Goal: Task Accomplishment & Management: Manage account settings

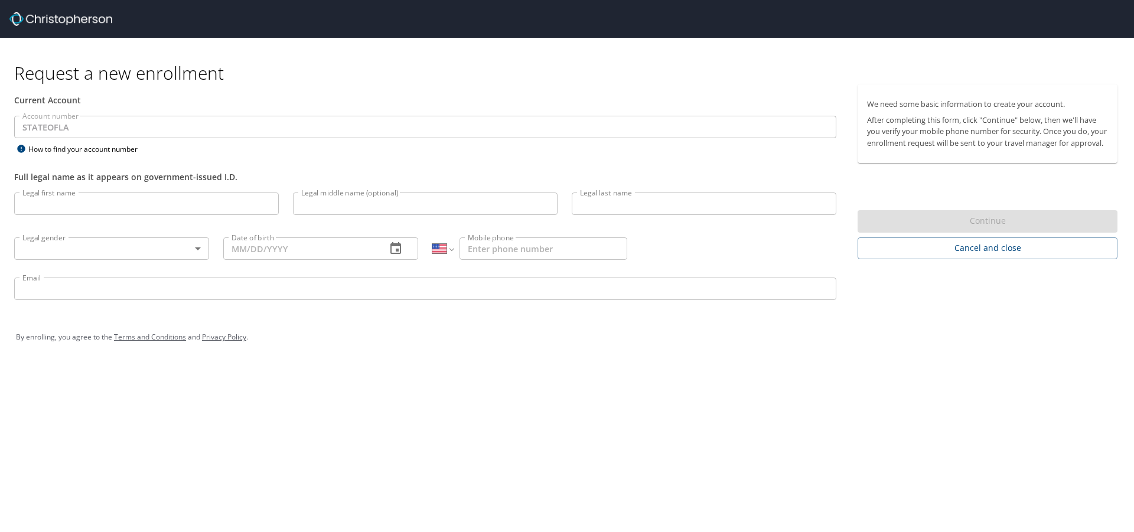
select select "US"
click at [181, 212] on input "Legal first name" at bounding box center [146, 204] width 265 height 22
type input "[PERSON_NAME]"
type input "Paul"
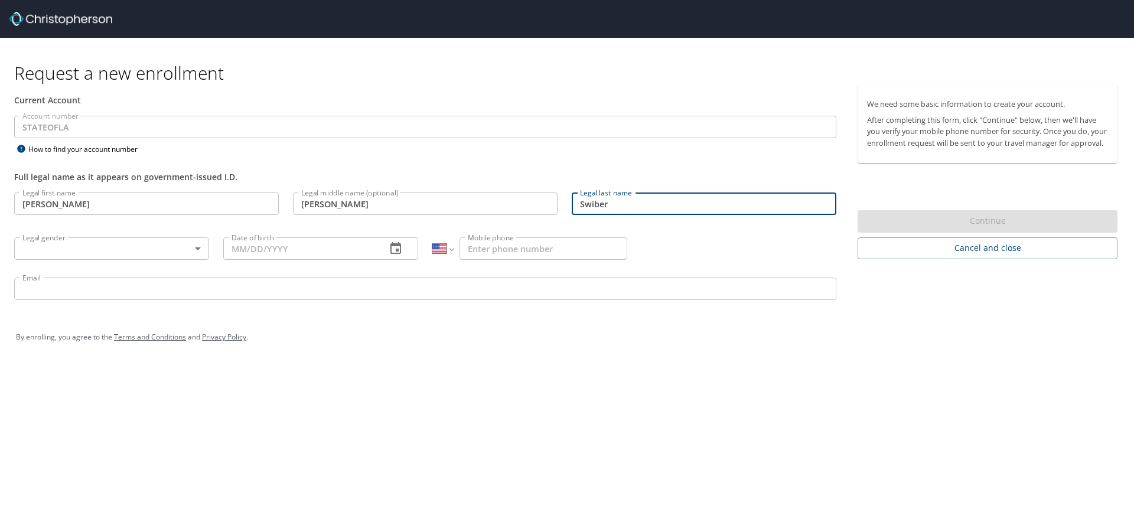
type input "Swiber"
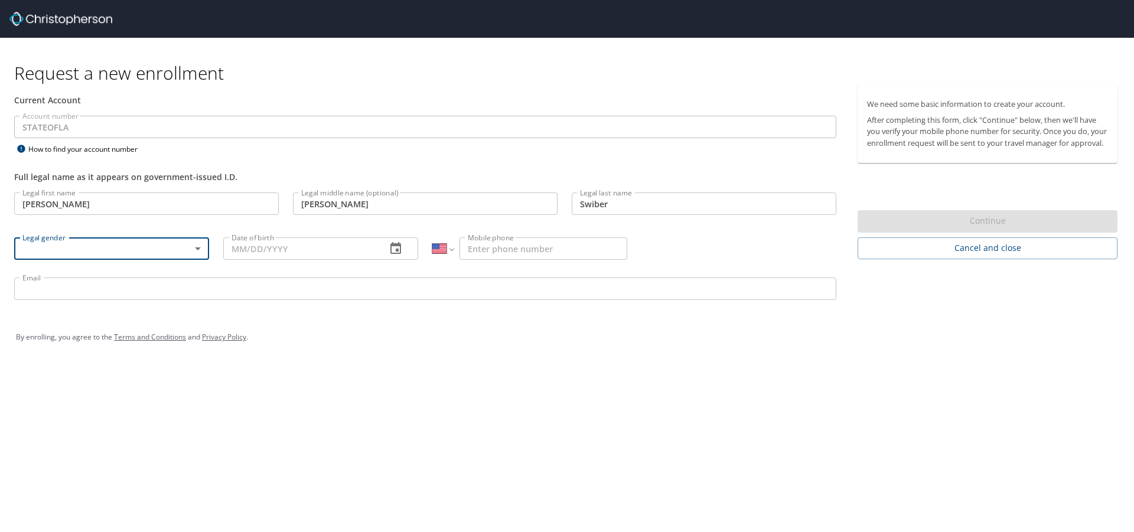
click at [181, 245] on body "Request a new enrollment Current Account Account number STATEOFLA Account numbe…" at bounding box center [567, 266] width 1134 height 532
click at [105, 283] on li "[DEMOGRAPHIC_DATA]" at bounding box center [111, 289] width 195 height 21
type input "[DEMOGRAPHIC_DATA]"
click at [266, 246] on input "Date of birth" at bounding box center [300, 249] width 154 height 22
type input "11/04/1992"
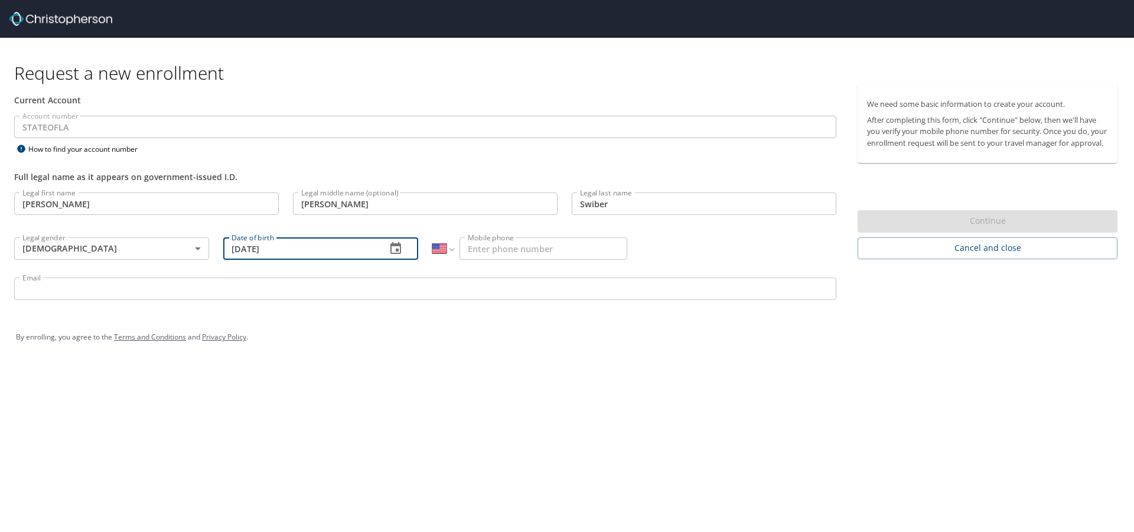
click at [517, 251] on input "Mobile phone" at bounding box center [544, 249] width 168 height 22
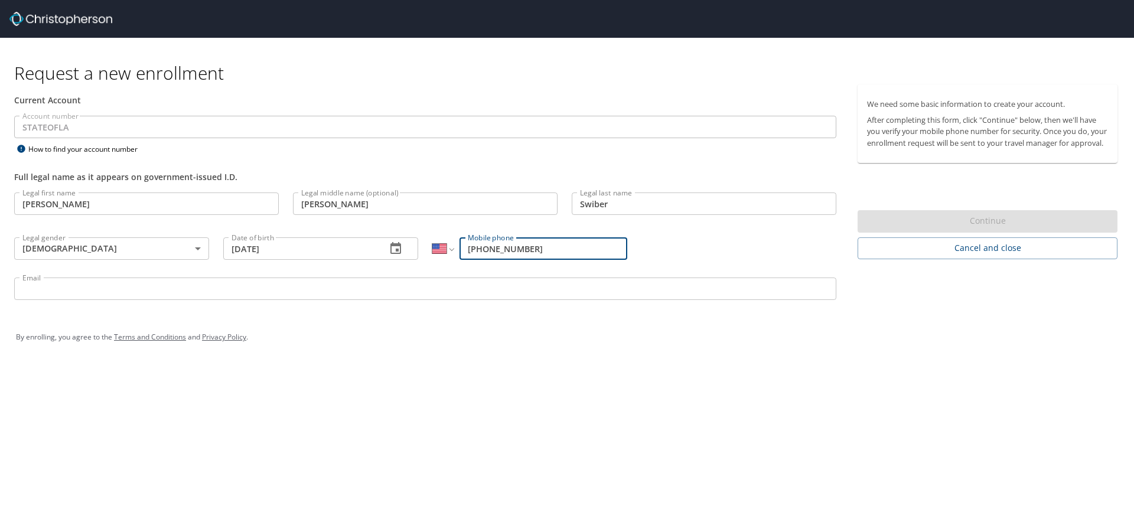
type input "[PHONE_NUMBER]"
click at [521, 288] on input "Email" at bounding box center [425, 289] width 822 height 22
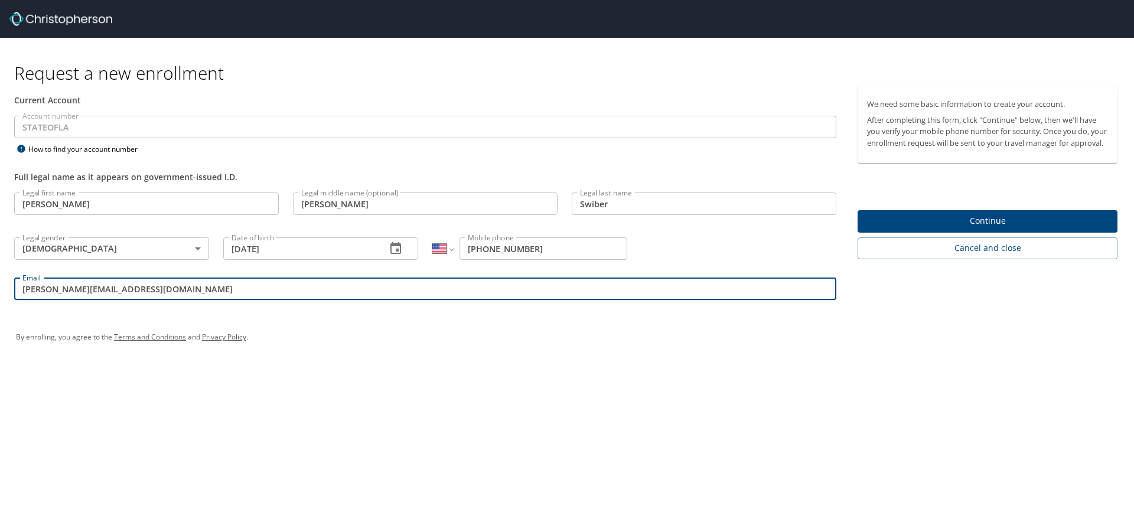
type input "Stephen.swiber@la.gov"
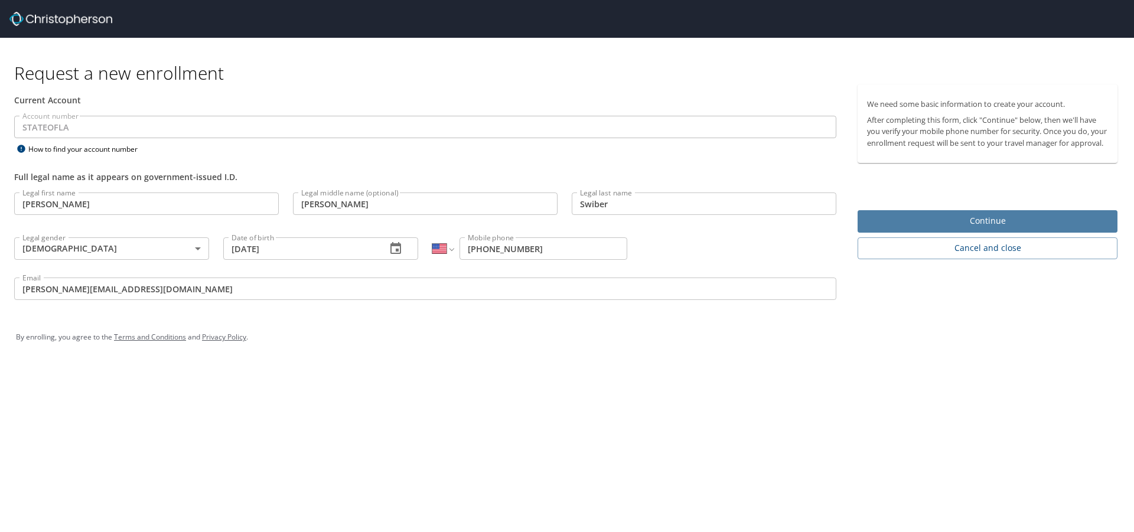
click at [924, 233] on button "Continue" at bounding box center [988, 221] width 260 height 23
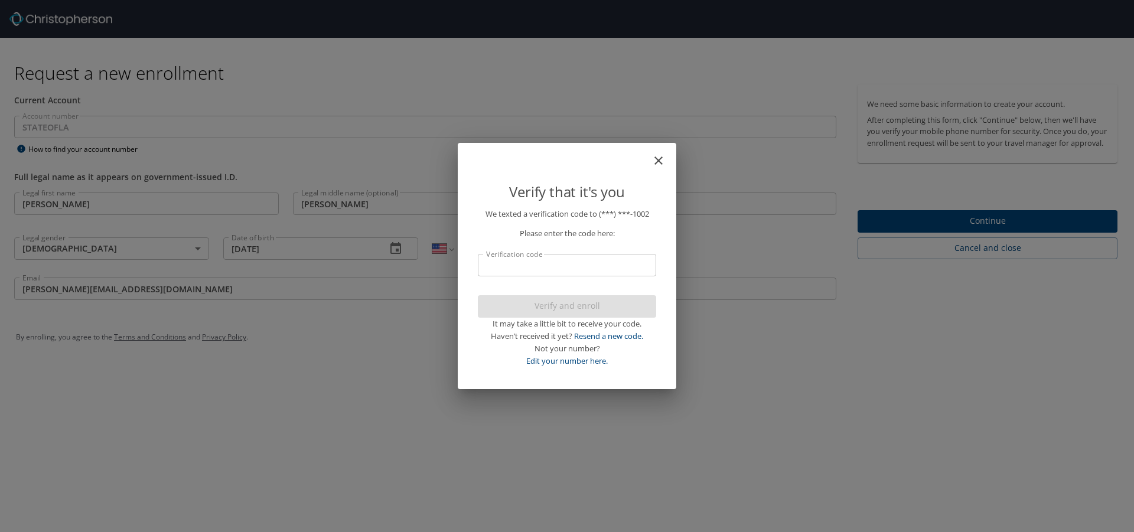
click at [570, 262] on input "Verification code" at bounding box center [567, 265] width 178 height 22
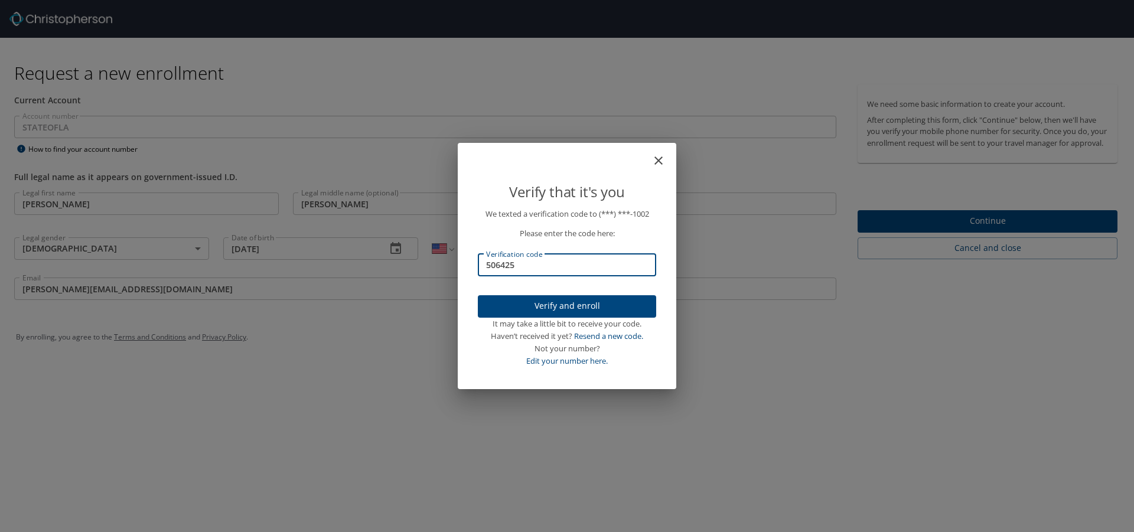
type input "506425"
click at [594, 304] on span "Verify and enroll" at bounding box center [567, 306] width 160 height 15
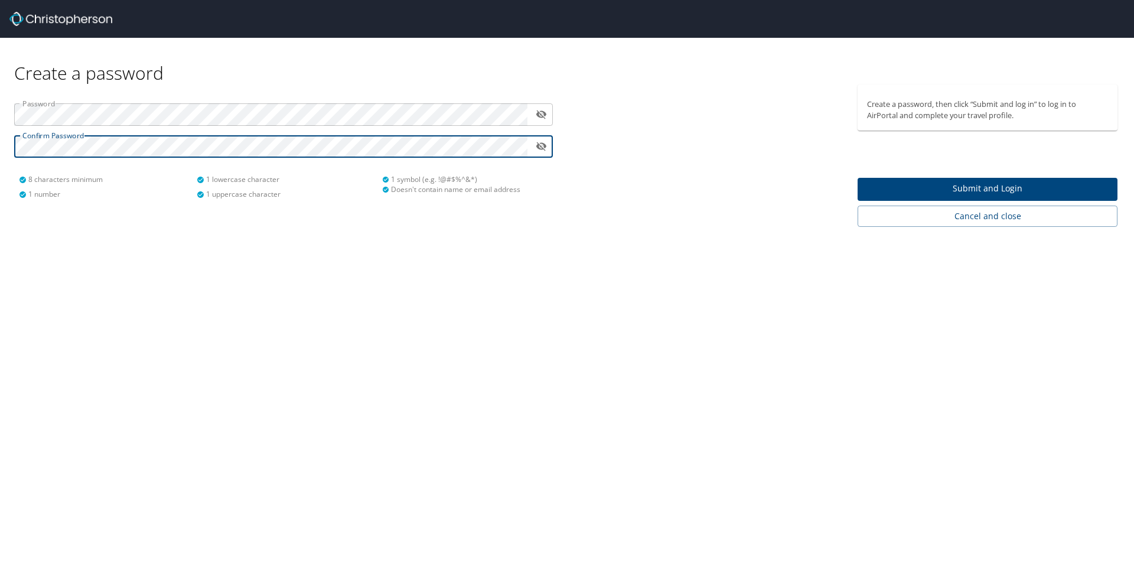
click at [969, 186] on span "Submit and Login" at bounding box center [987, 188] width 241 height 15
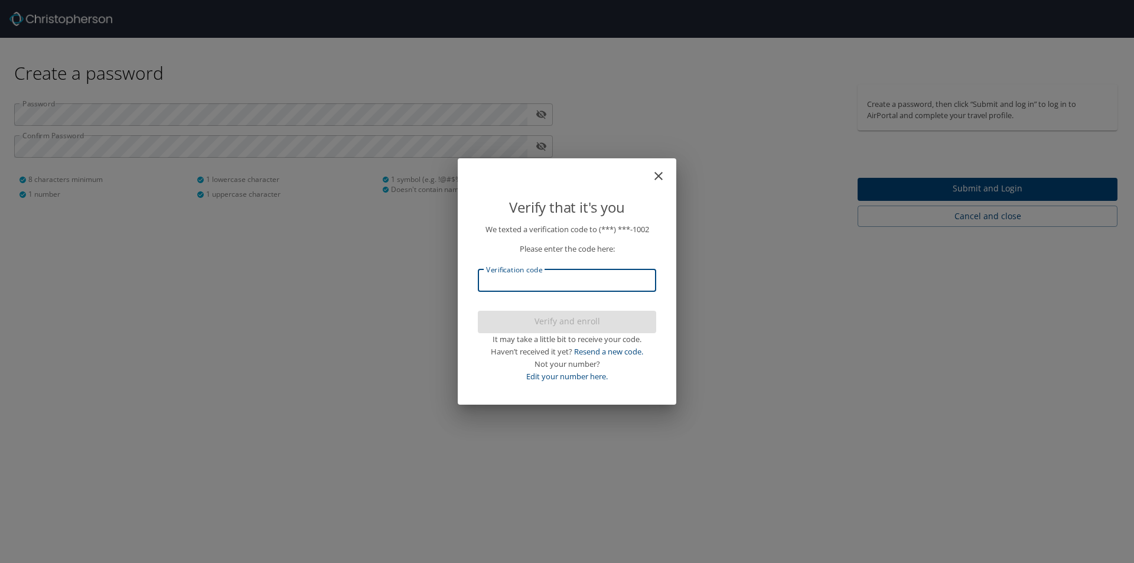
click at [518, 287] on input "Verification code" at bounding box center [567, 280] width 178 height 22
type input "875055"
click at [544, 322] on span "Verify and enroll" at bounding box center [567, 321] width 160 height 15
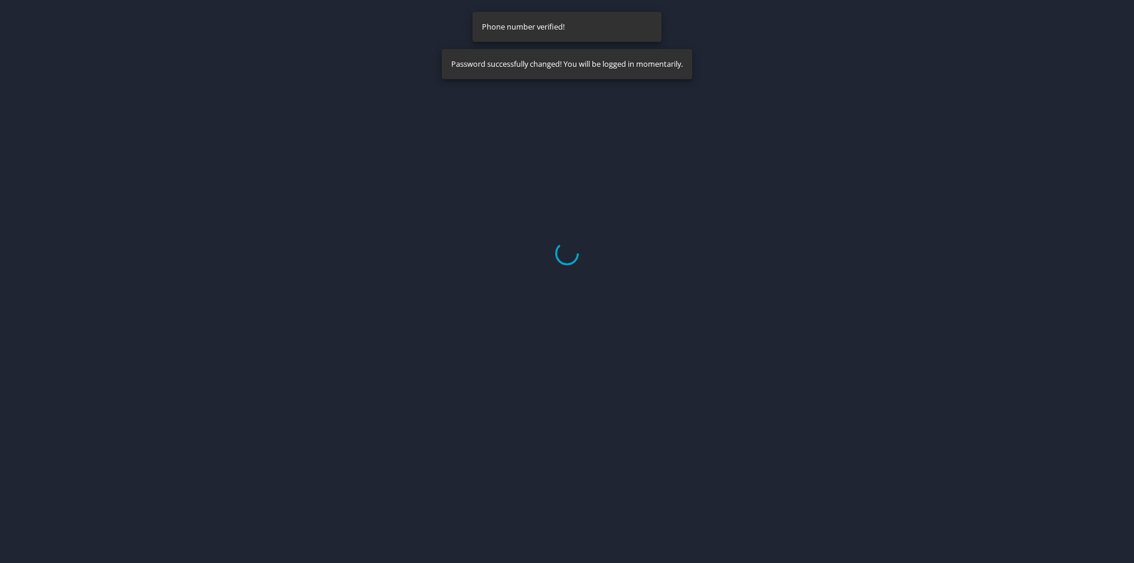
select select "US"
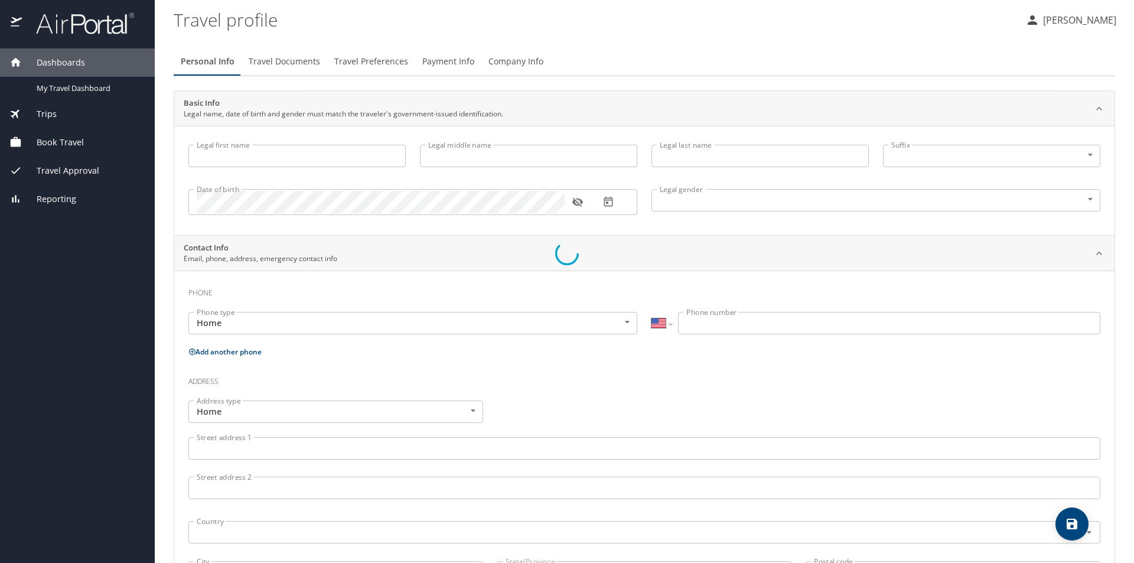
type input "[PERSON_NAME]"
type input "Swiber"
type input "[DEMOGRAPHIC_DATA]"
select select "US"
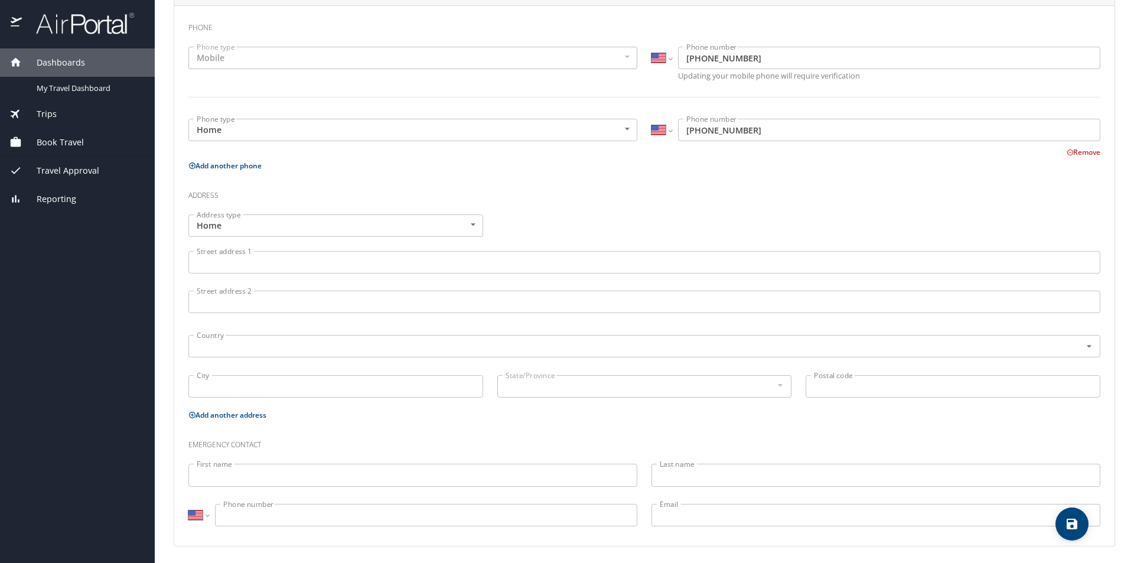
scroll to position [268, 0]
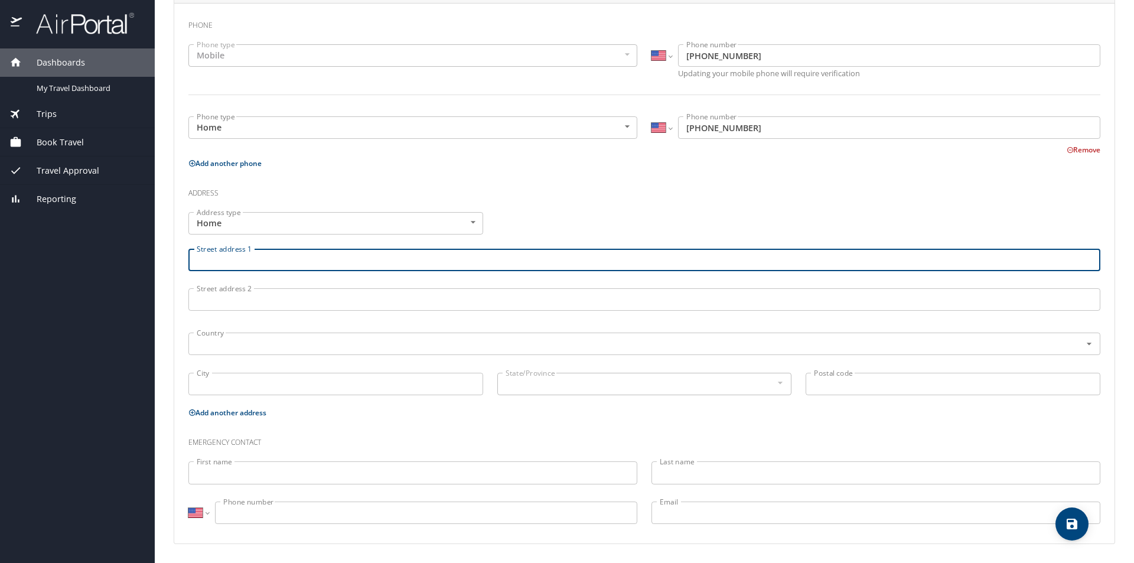
click at [367, 256] on input "Street address 1" at bounding box center [644, 260] width 912 height 22
type input "[STREET_ADDRESS]"
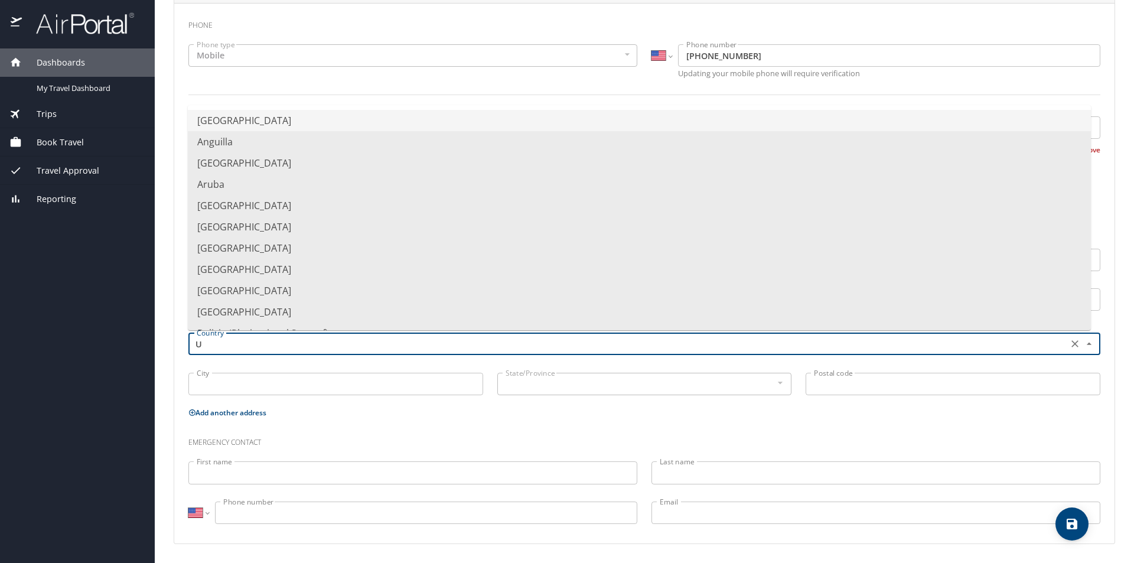
click at [278, 118] on li "[GEOGRAPHIC_DATA]" at bounding box center [639, 120] width 903 height 21
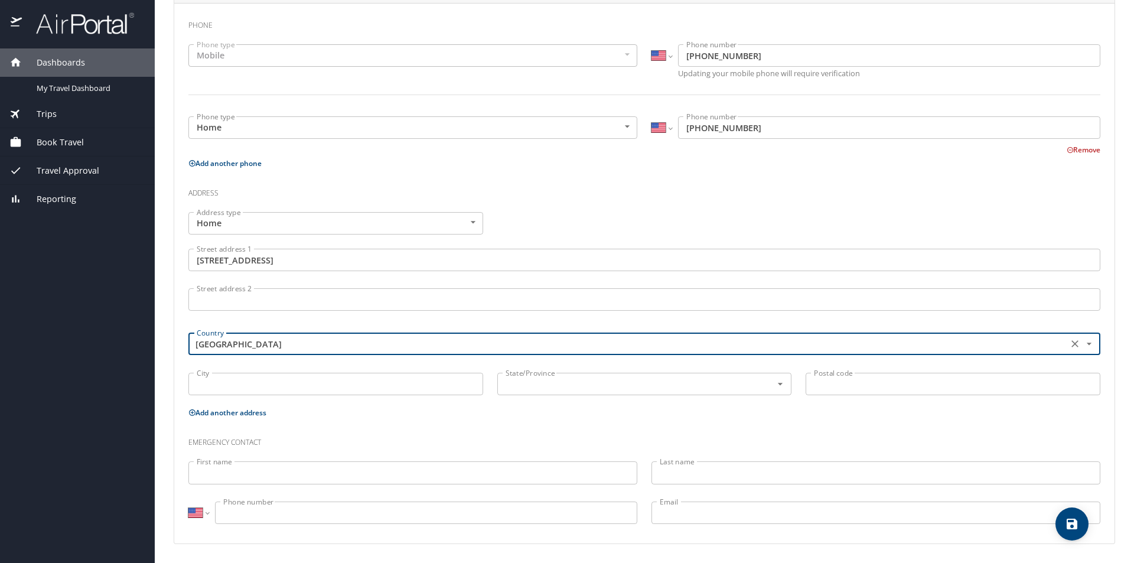
type input "[GEOGRAPHIC_DATA]"
click at [275, 386] on input "City" at bounding box center [335, 384] width 295 height 22
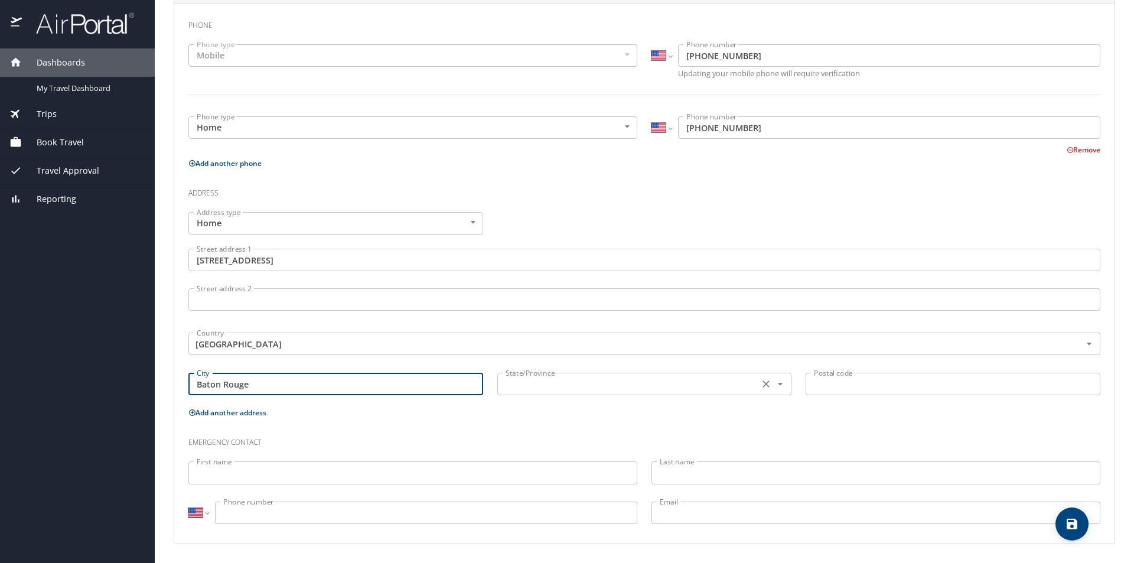
click at [589, 392] on div "State/Province" at bounding box center [644, 384] width 295 height 22
type input "Baton Rouge"
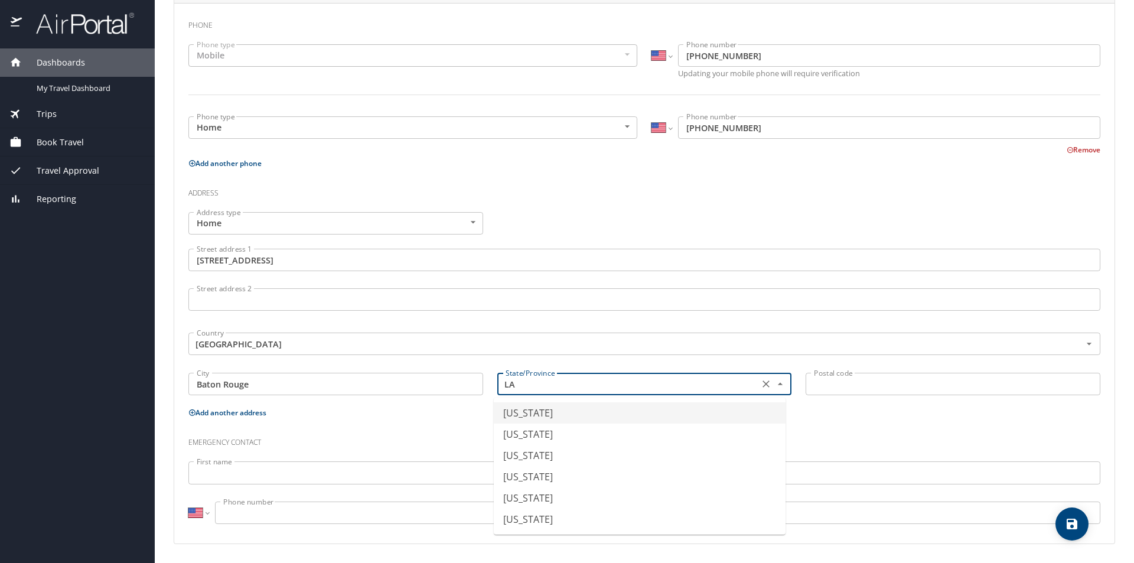
type input "L"
click at [552, 415] on li "[US_STATE]" at bounding box center [640, 412] width 292 height 21
type input "[US_STATE]"
click at [823, 386] on input "Postal code" at bounding box center [953, 384] width 295 height 22
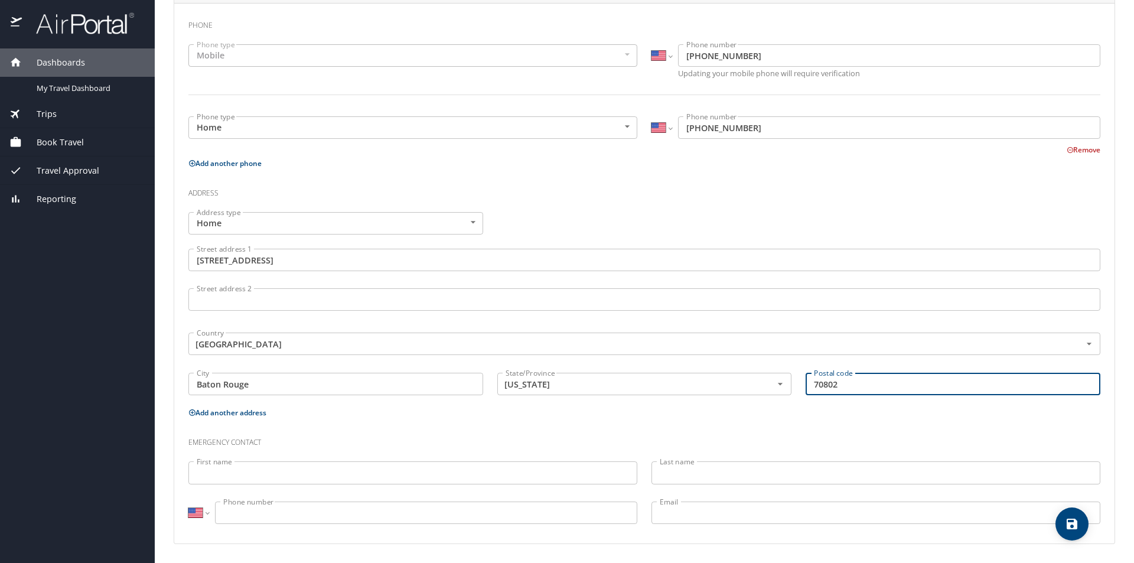
type input "70802"
click at [270, 467] on input "First name" at bounding box center [412, 472] width 449 height 22
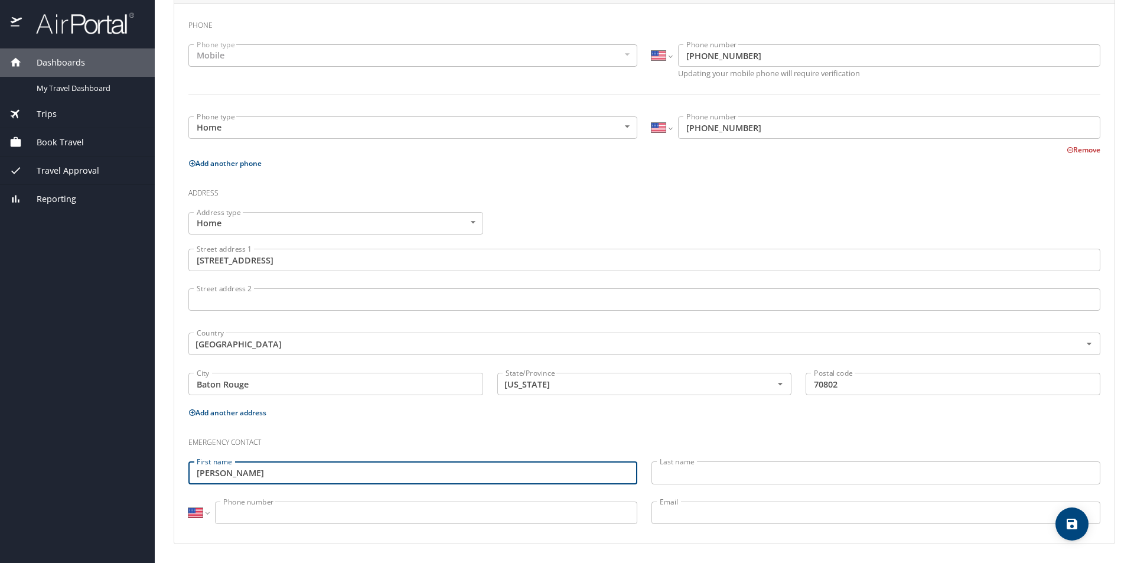
type input "[PERSON_NAME]"
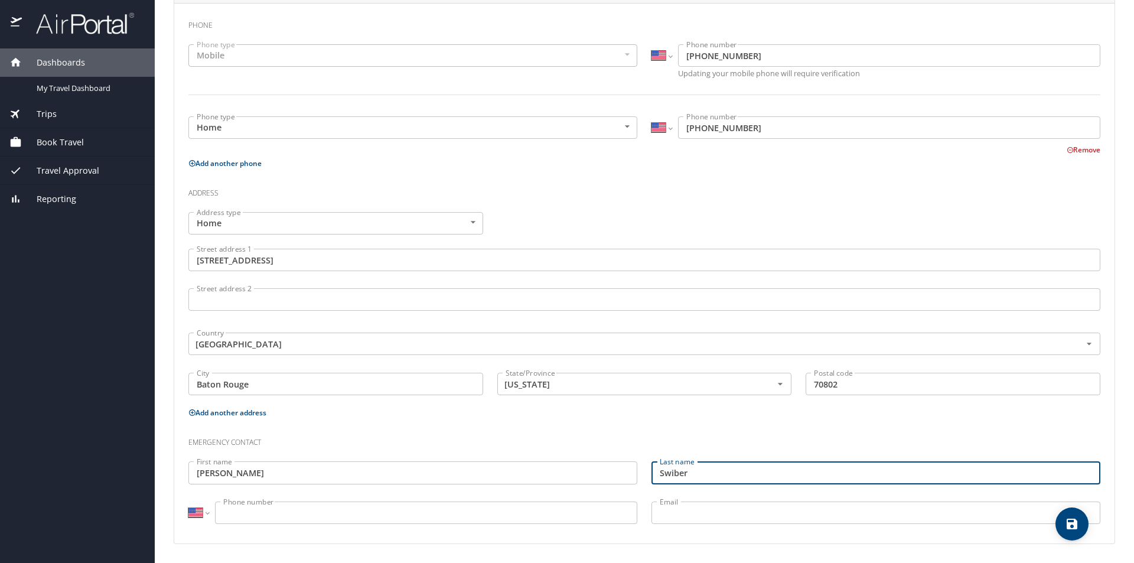
type input "Swiber"
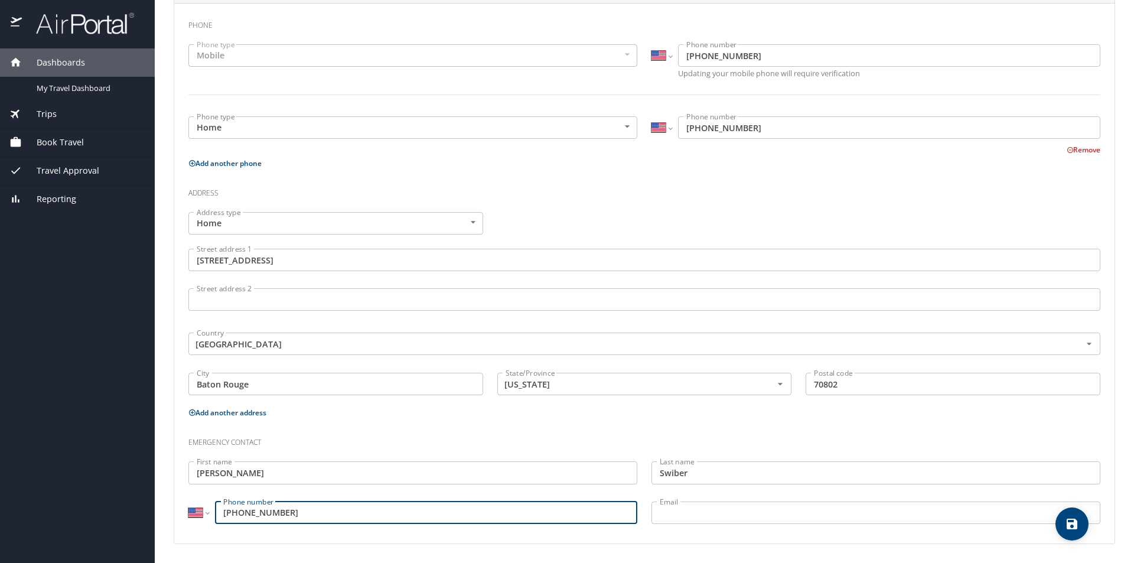
type input "[PHONE_NUMBER]"
click at [692, 422] on div "Phone Phone type Mobile Mobile Phone type International [GEOGRAPHIC_DATA] [GEOG…" at bounding box center [644, 273] width 912 height 522
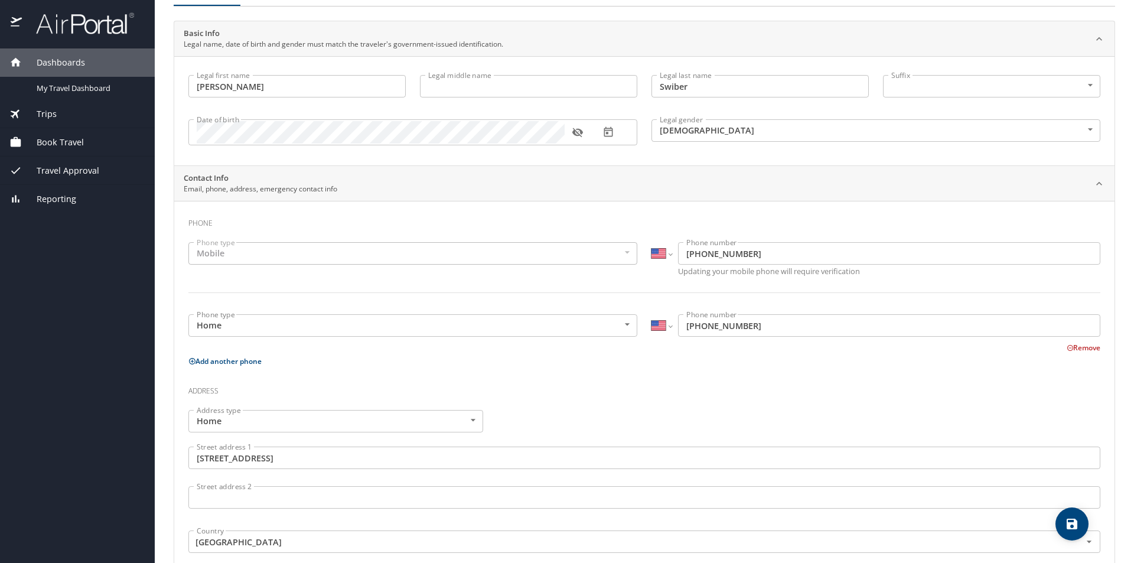
scroll to position [0, 0]
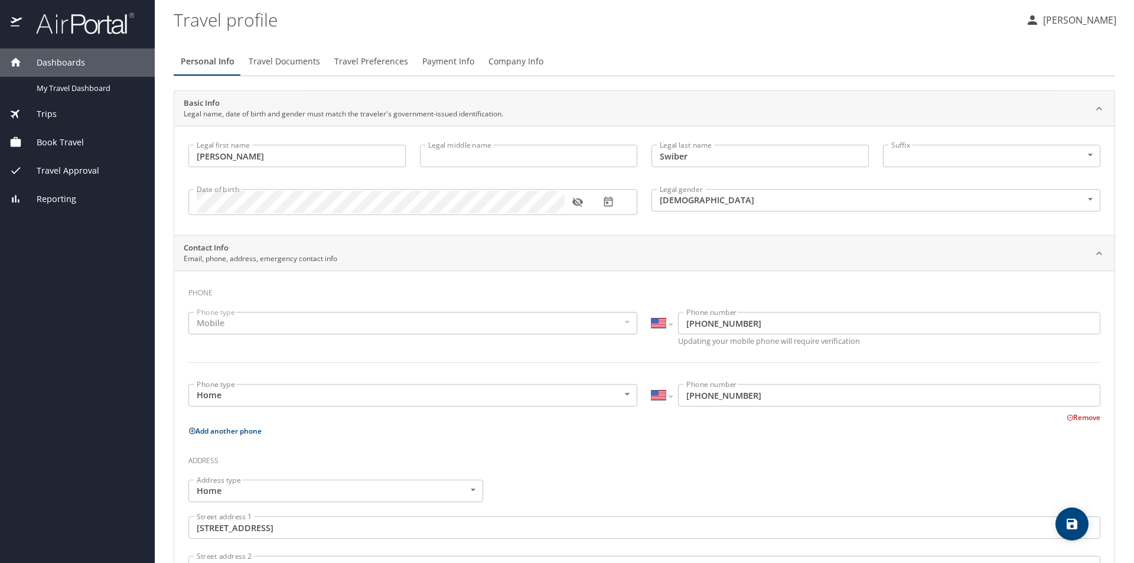
click at [292, 69] on span "Travel Documents" at bounding box center [284, 61] width 71 height 15
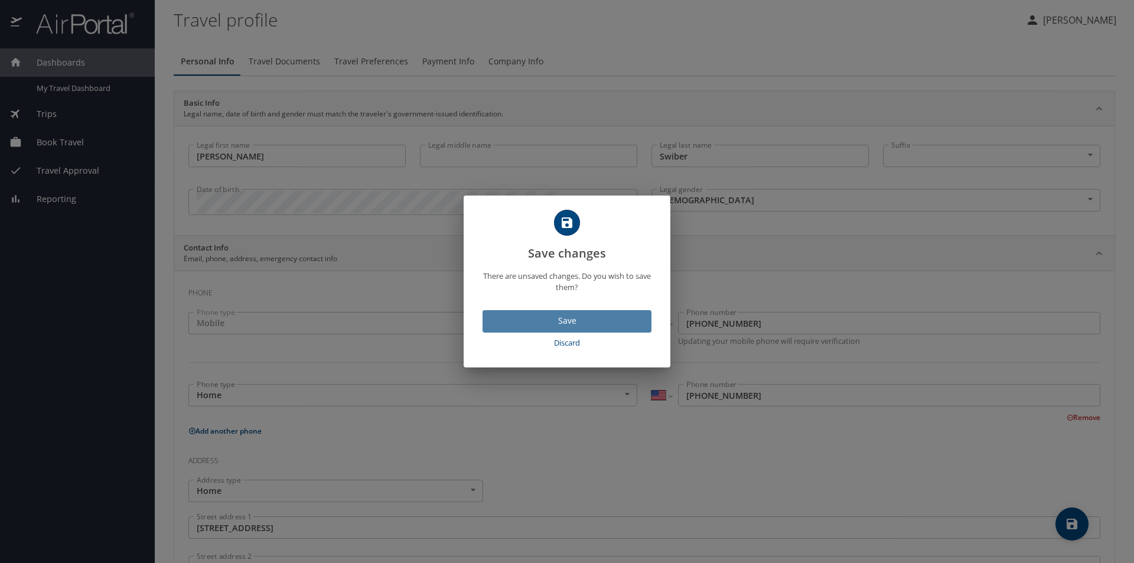
click at [567, 327] on span "Save" at bounding box center [567, 321] width 150 height 15
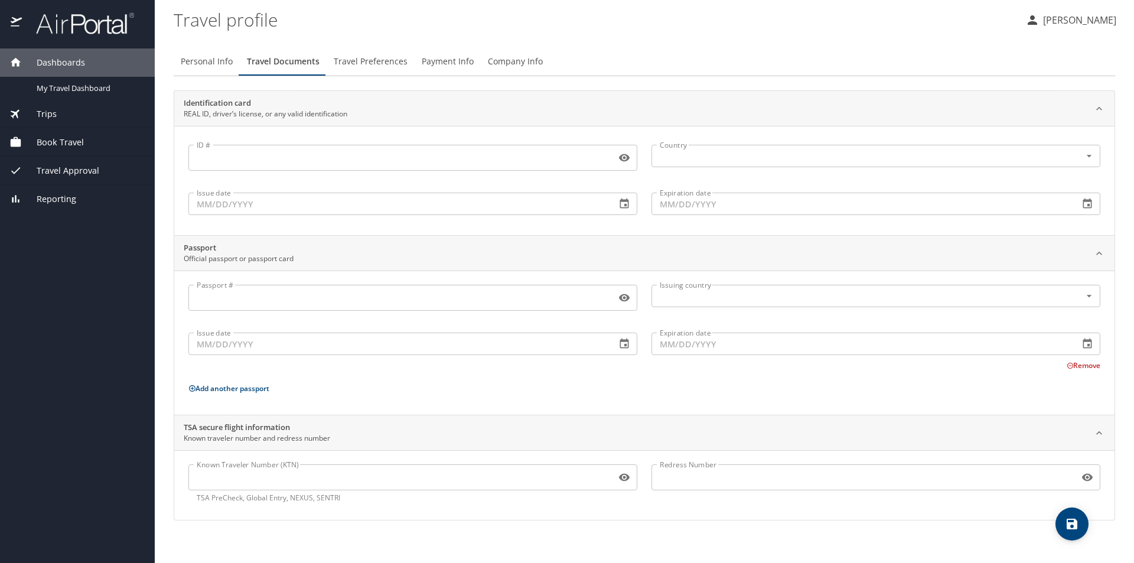
click at [264, 164] on input "ID #" at bounding box center [399, 158] width 423 height 22
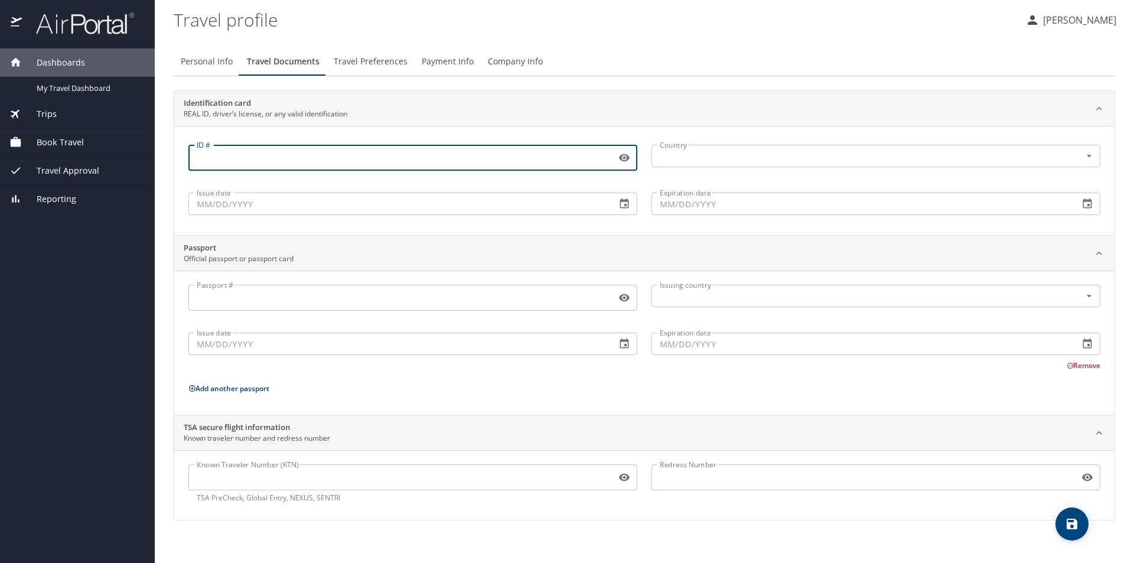
click at [261, 305] on input "Passport #" at bounding box center [399, 298] width 423 height 22
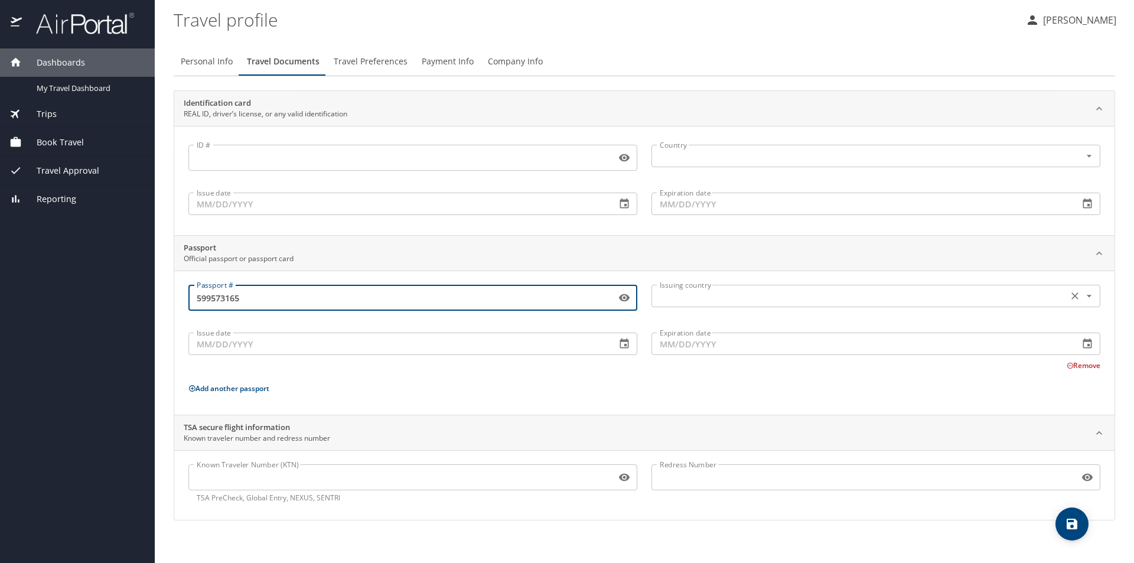
type input "599573165"
click at [847, 300] on input "text" at bounding box center [858, 295] width 407 height 15
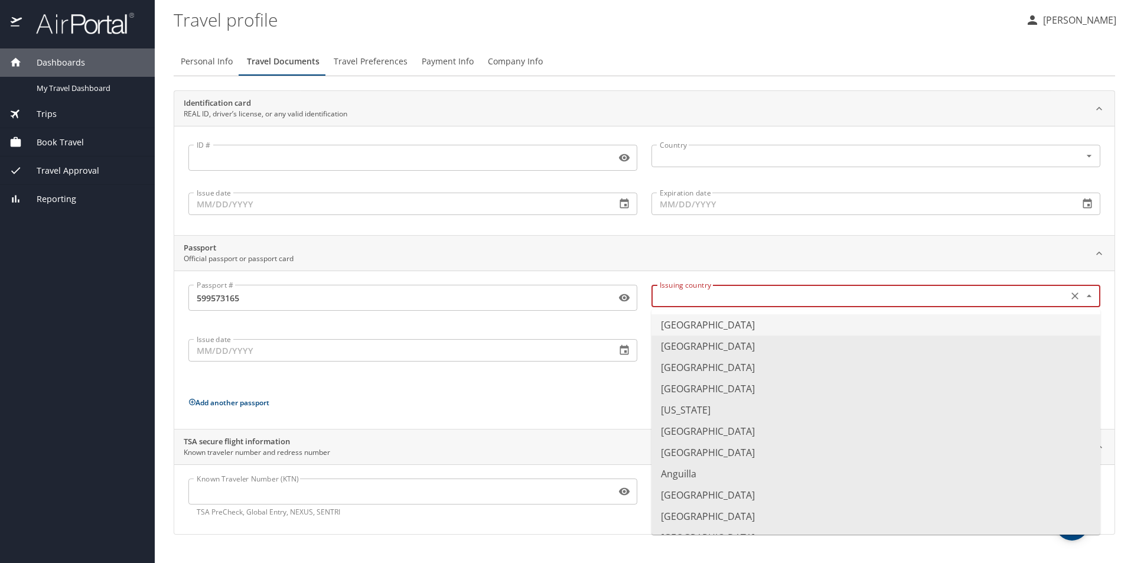
click at [799, 325] on li "[GEOGRAPHIC_DATA]" at bounding box center [876, 324] width 449 height 21
type input "[GEOGRAPHIC_DATA]"
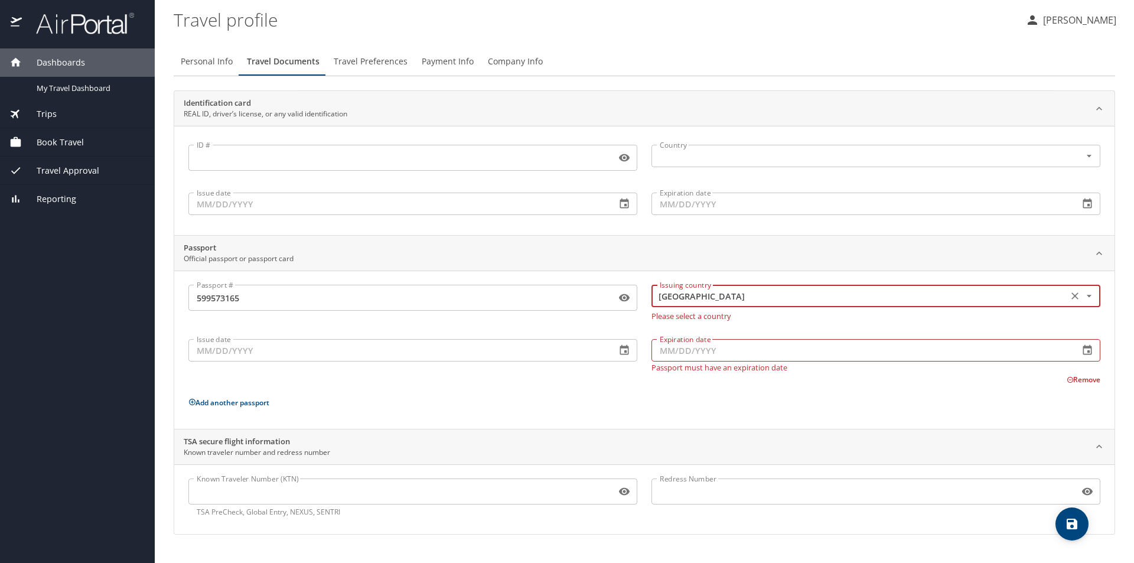
click at [531, 353] on input "Issue date" at bounding box center [397, 350] width 418 height 22
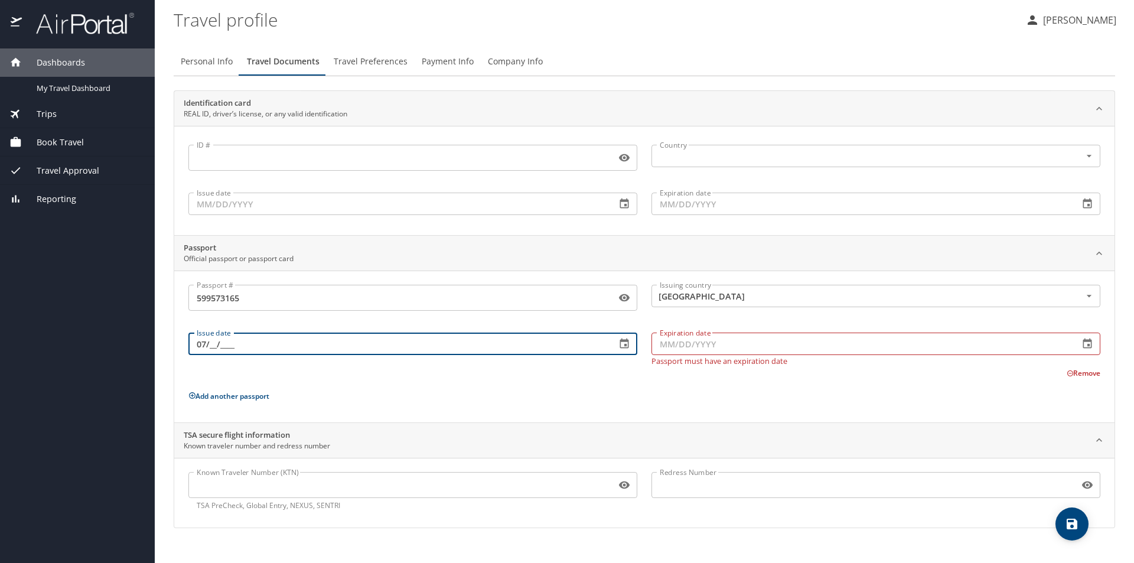
type input "0_/__/____"
type input "[DATE]"
click at [672, 349] on input "Expiration date" at bounding box center [861, 344] width 418 height 22
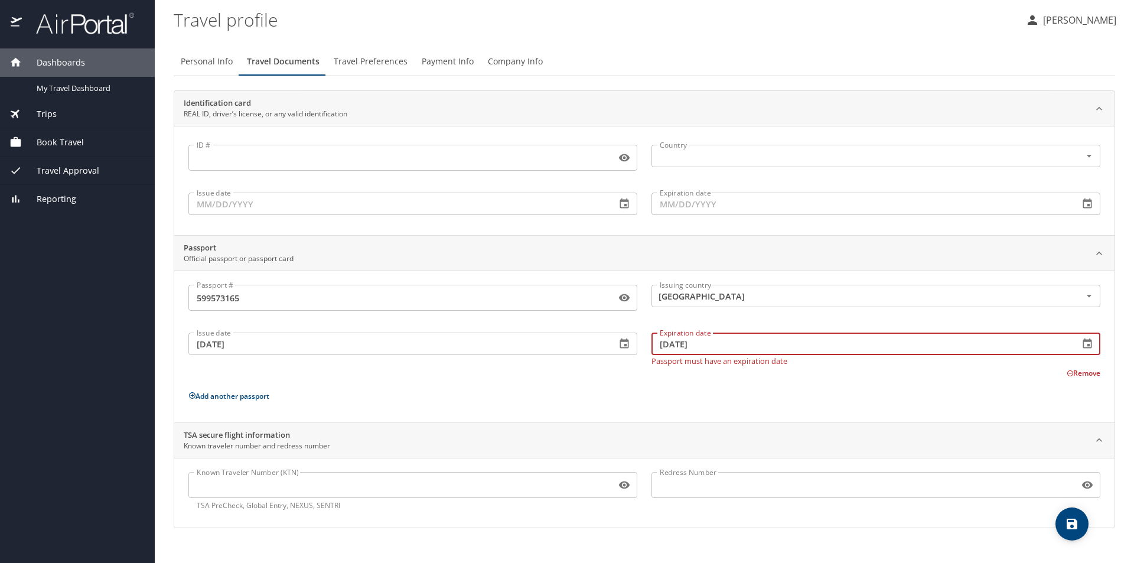
type input "[DATE]"
click at [395, 478] on input "Known Traveler Number (KTN)" at bounding box center [399, 485] width 423 height 22
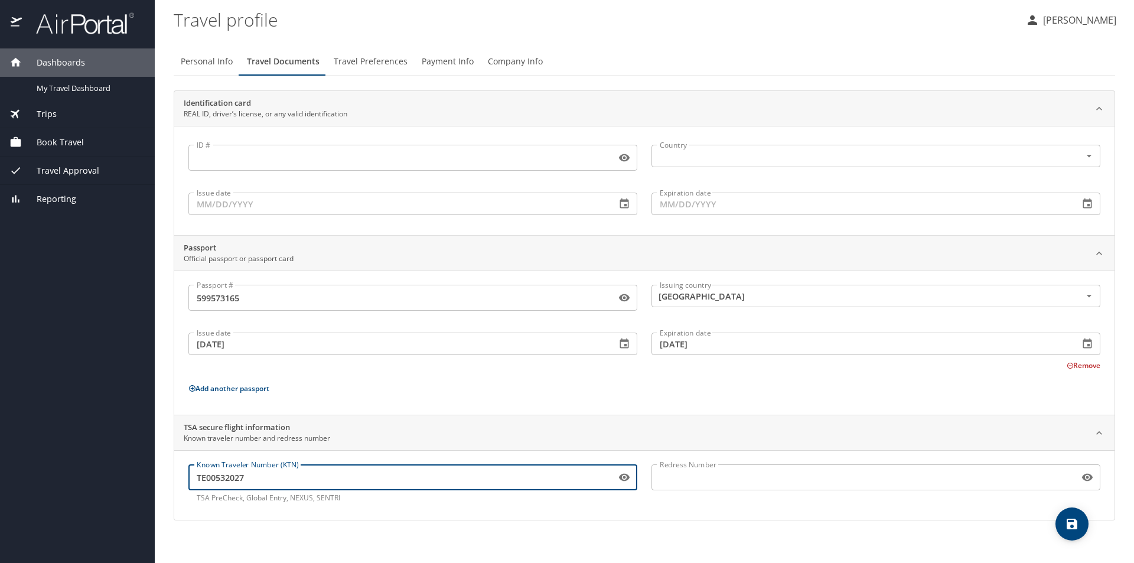
type input "TE00532027"
click at [1065, 526] on span "save" at bounding box center [1072, 524] width 33 height 14
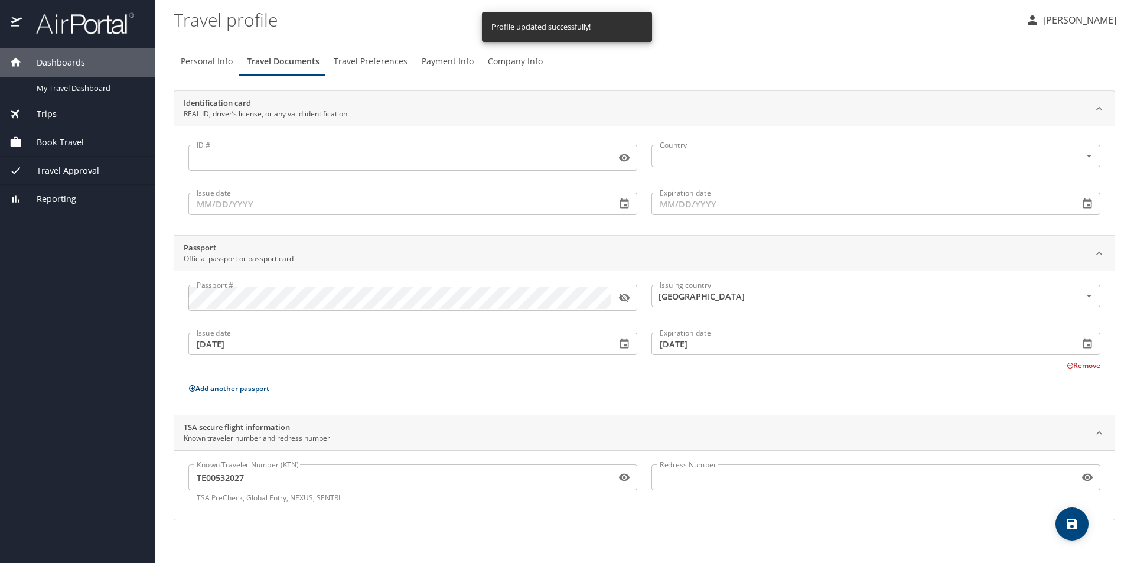
click at [370, 64] on span "Travel Preferences" at bounding box center [371, 61] width 74 height 15
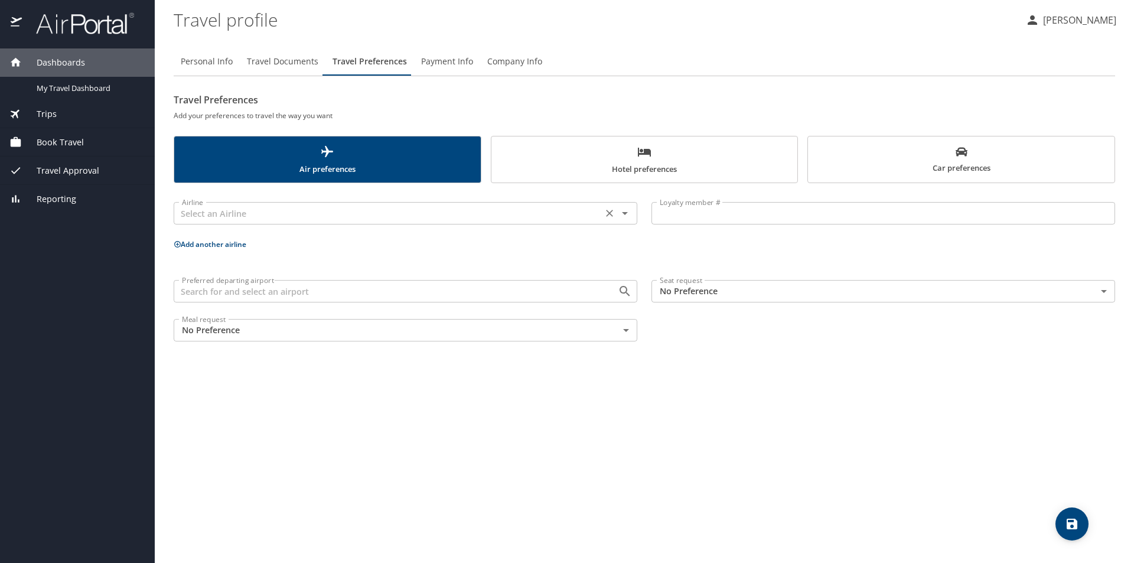
click at [374, 207] on input "text" at bounding box center [388, 213] width 422 height 15
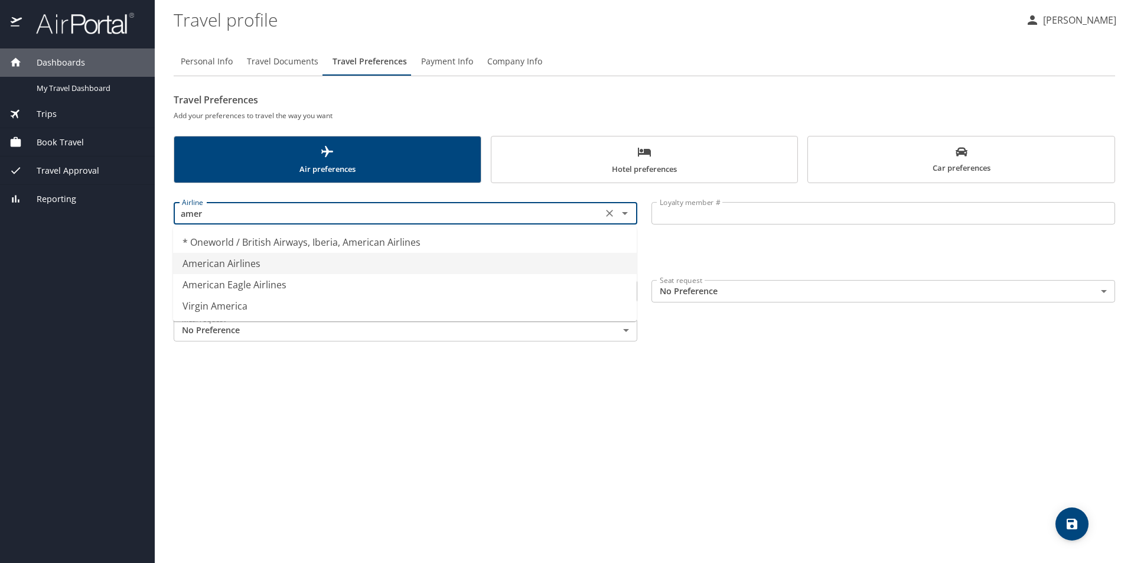
click at [268, 268] on li "American Airlines" at bounding box center [405, 263] width 464 height 21
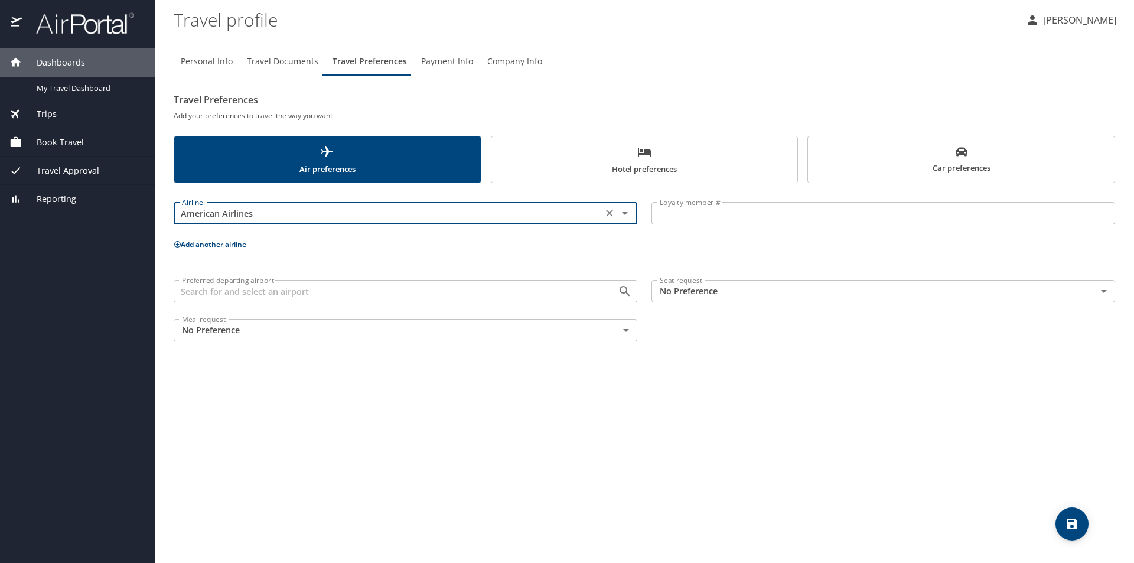
type input "American Airlines"
click at [721, 224] on input "Loyalty member #" at bounding box center [884, 213] width 464 height 22
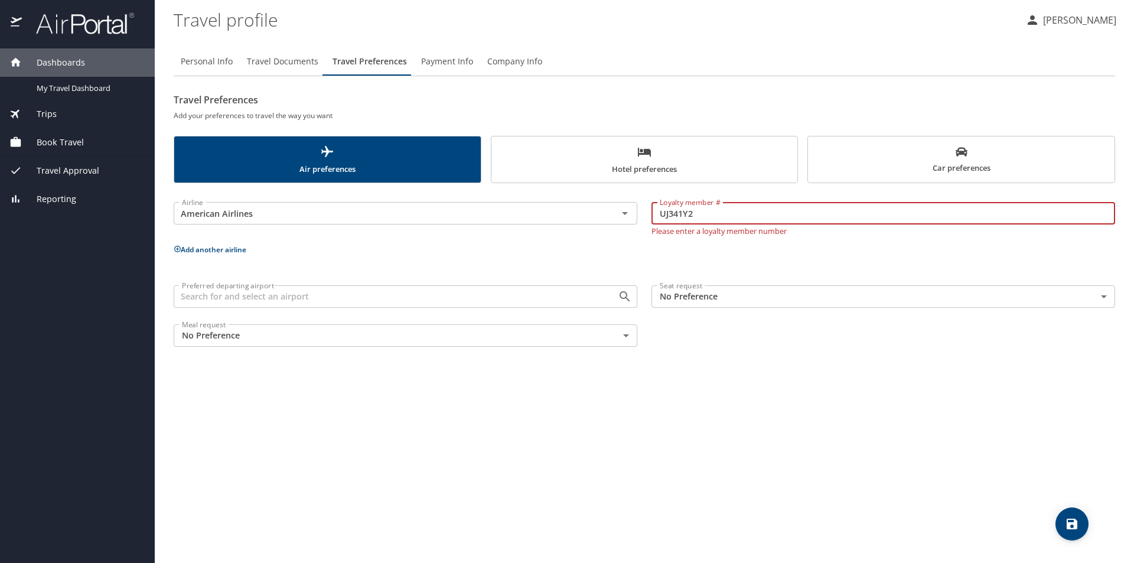
type input "UJ341Y2"
click at [662, 400] on div "Personal Info Travel Documents Travel Preferences Payment Info Company Info Tra…" at bounding box center [645, 300] width 942 height 525
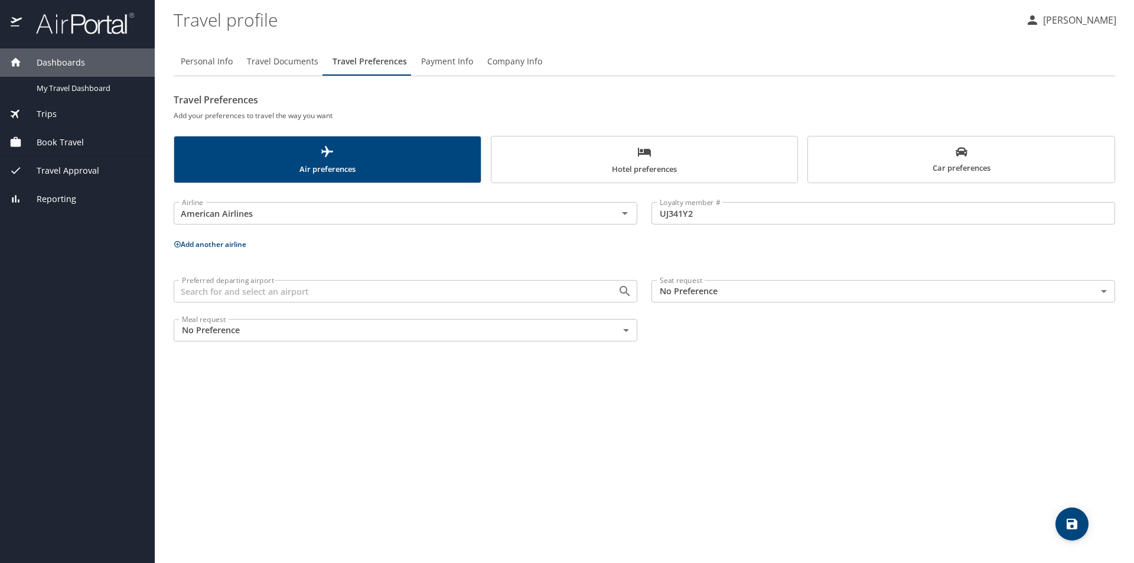
click at [191, 241] on button "Add another airline" at bounding box center [210, 244] width 73 height 10
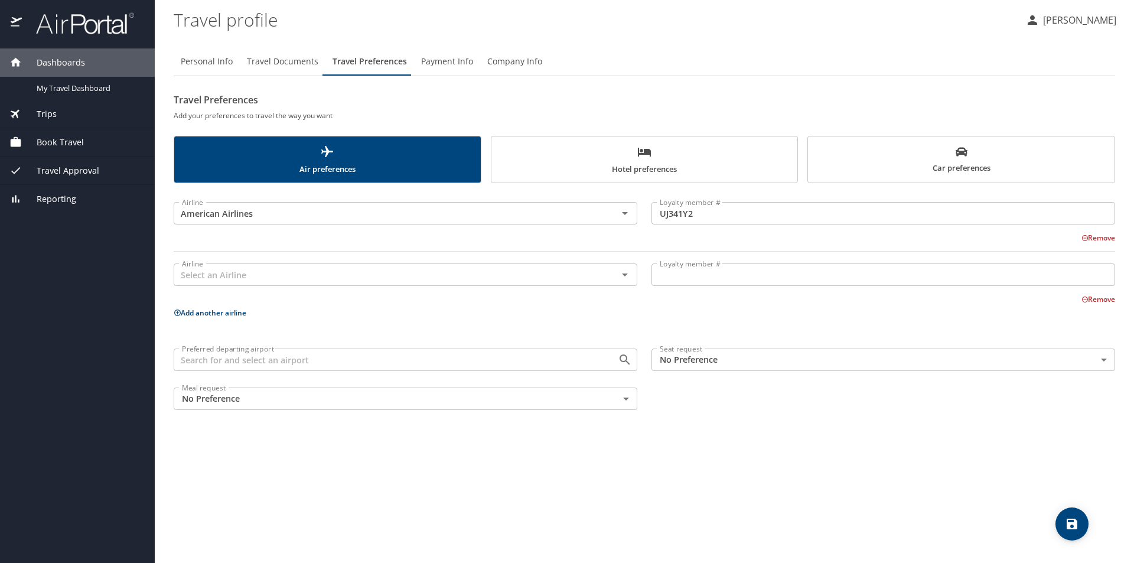
click at [255, 400] on body "Dashboards My Travel Dashboard Trips Current / Future Trips Past Trips Trips Mi…" at bounding box center [567, 281] width 1134 height 563
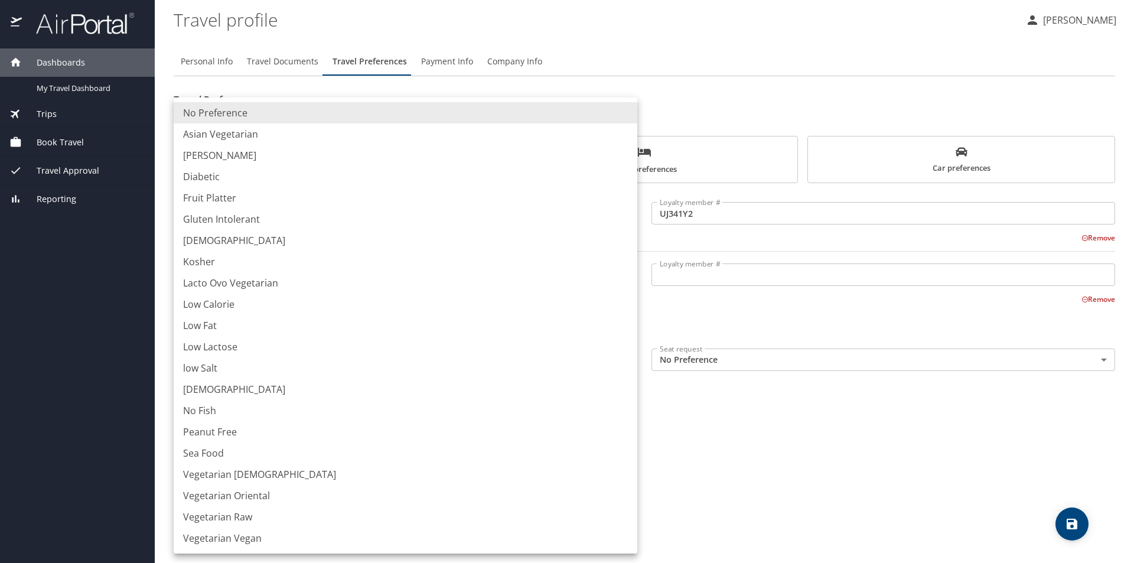
click at [905, 445] on div at bounding box center [567, 281] width 1134 height 563
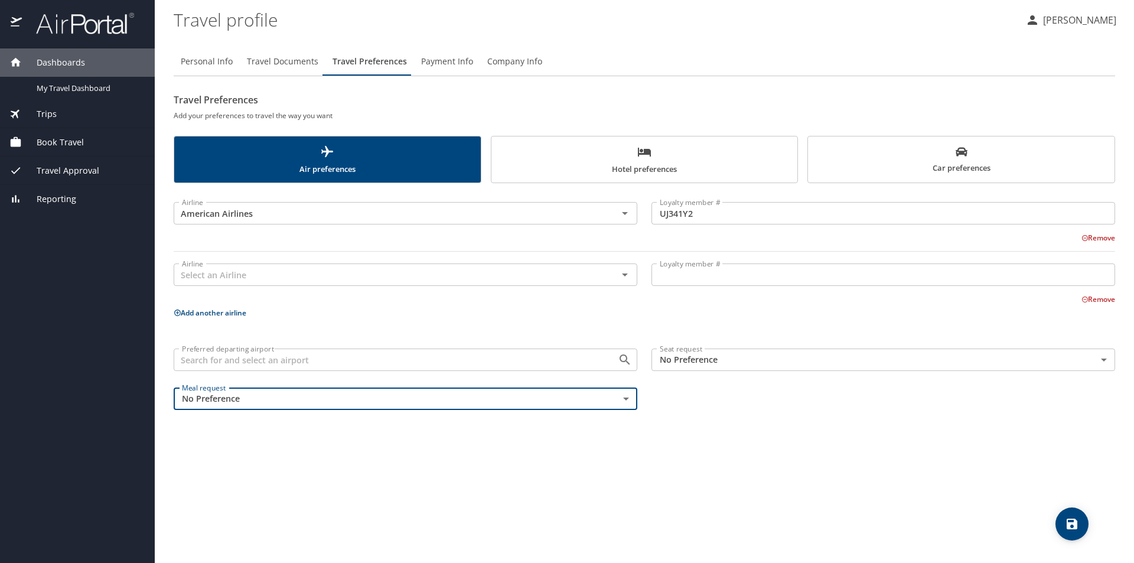
click at [782, 364] on body "Dashboards My Travel Dashboard Trips Current / Future Trips Past Trips Trips Mi…" at bounding box center [567, 281] width 1134 height 563
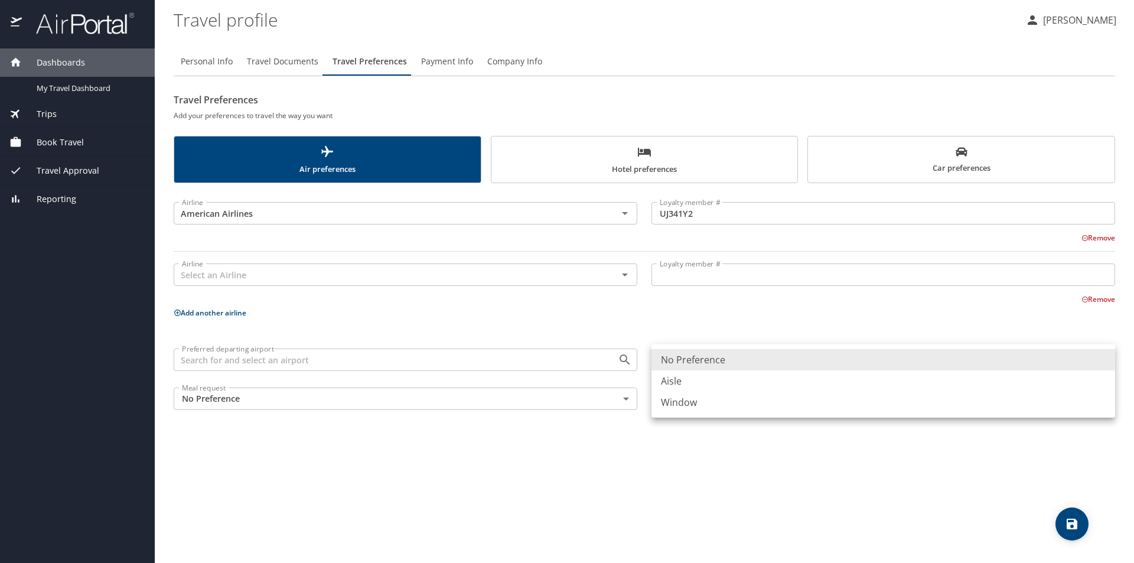
click at [766, 382] on li "Aisle" at bounding box center [884, 380] width 464 height 21
type input "Aisle"
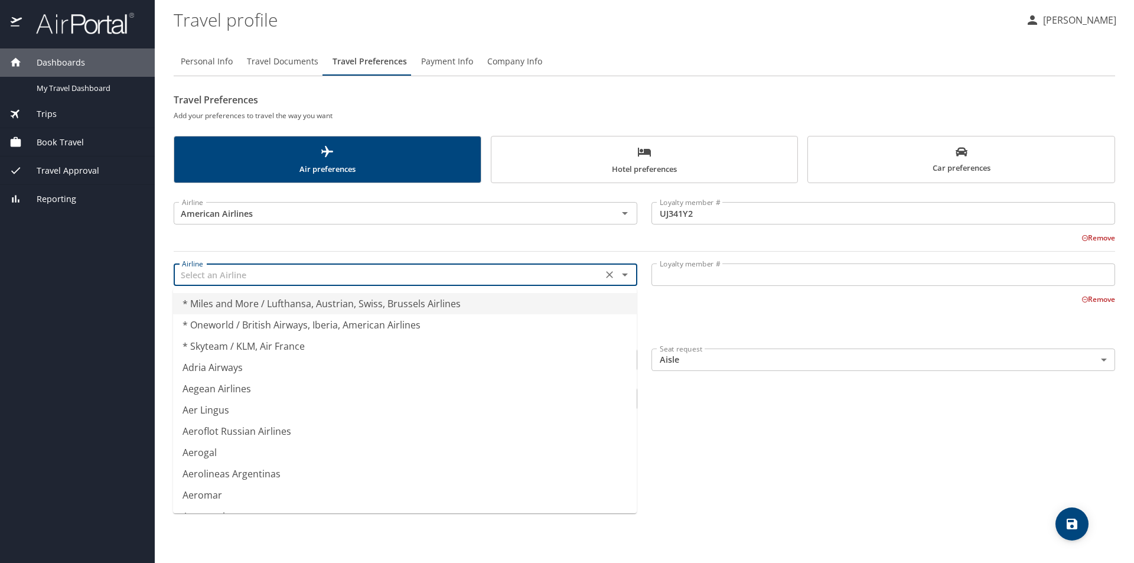
click at [451, 274] on input "text" at bounding box center [388, 274] width 422 height 15
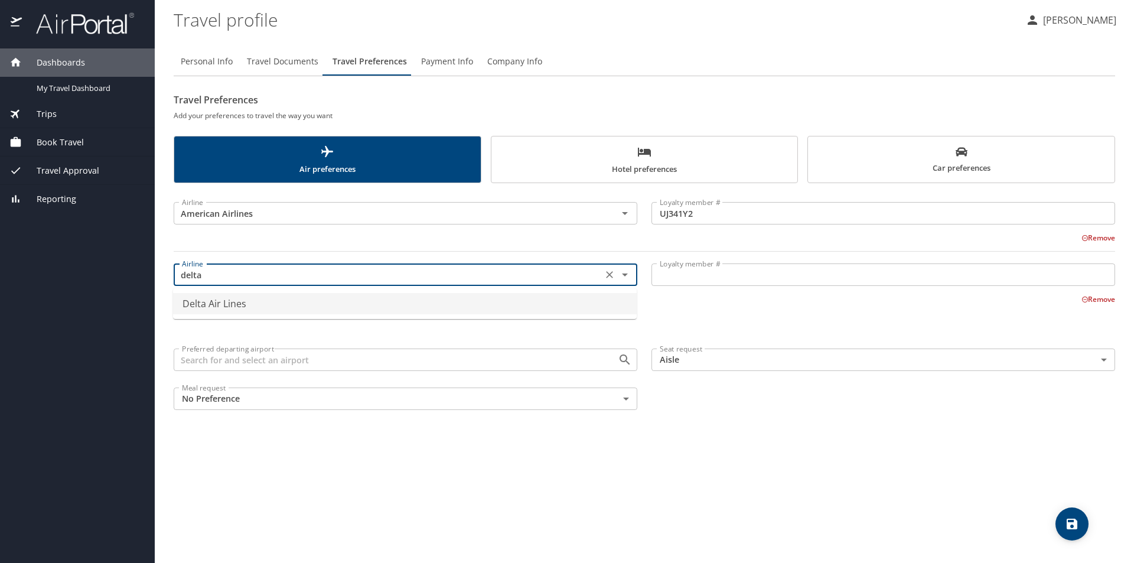
click at [447, 305] on li "Delta Air Lines" at bounding box center [405, 303] width 464 height 21
type input "Delta Air Lines"
click at [668, 281] on input "Loyalty member #" at bounding box center [884, 275] width 464 height 22
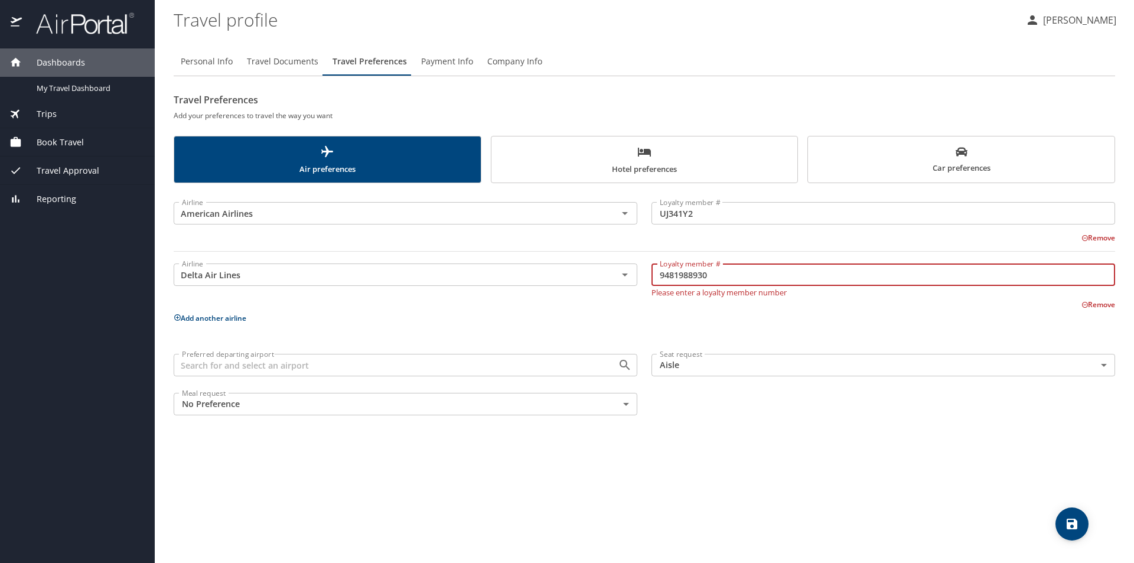
type input "9481988930"
click at [850, 369] on body "Dashboards My Travel Dashboard Trips Current / Future Trips Past Trips Trips Mi…" at bounding box center [567, 281] width 1134 height 563
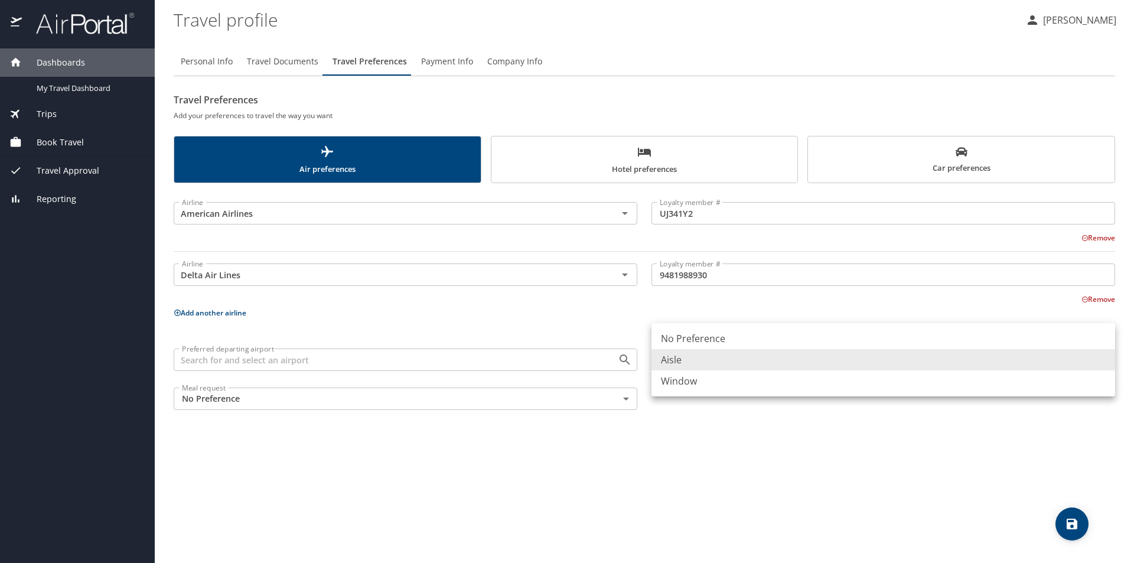
click at [842, 457] on div at bounding box center [567, 281] width 1134 height 563
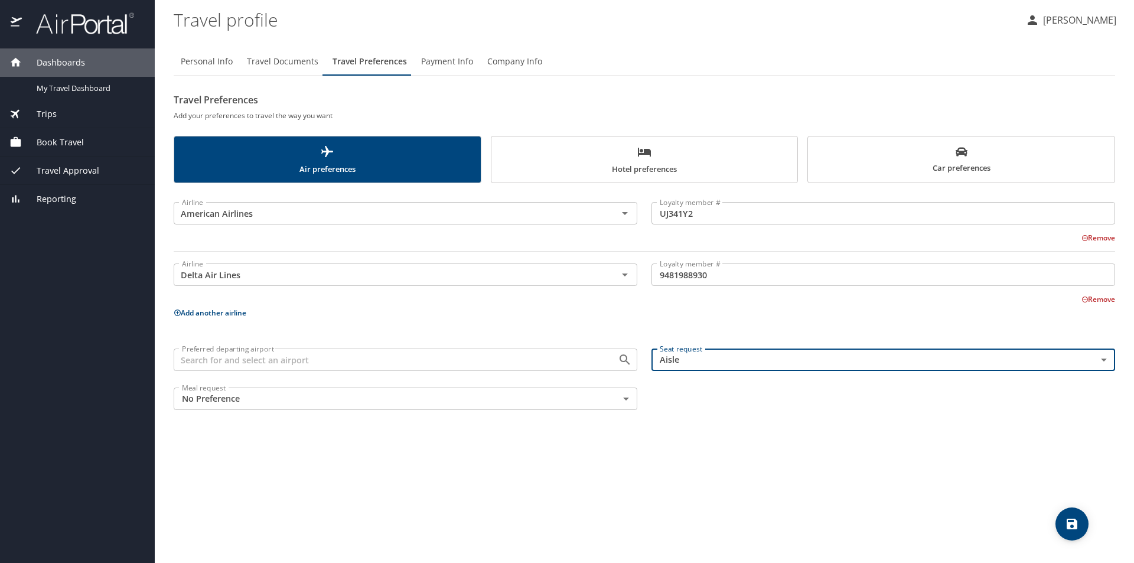
click at [1086, 528] on span "save" at bounding box center [1072, 524] width 33 height 14
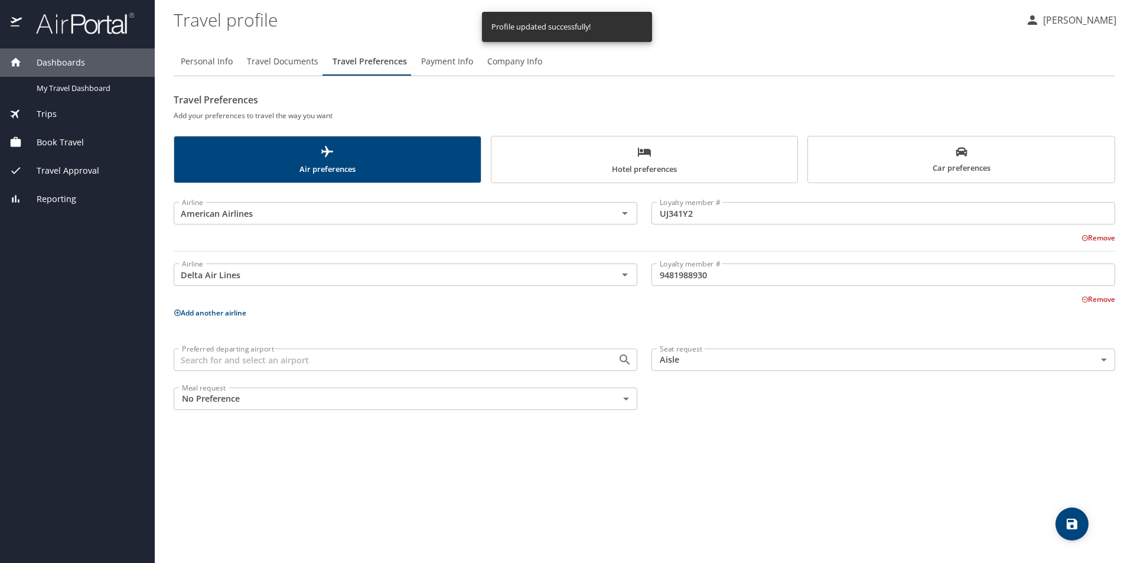
click at [708, 167] on span "Hotel preferences" at bounding box center [645, 160] width 292 height 31
